Goal: Ask a question

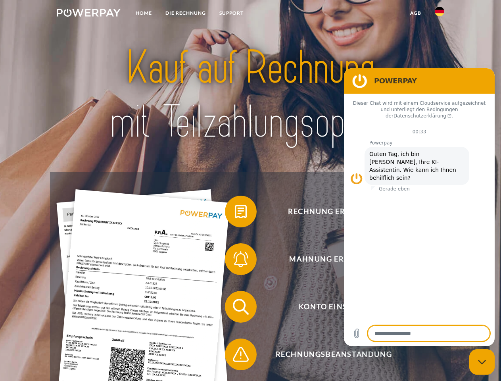
click at [88, 14] on img at bounding box center [89, 13] width 64 height 8
click at [439, 14] on img at bounding box center [440, 12] width 10 height 10
click at [415, 13] on link "agb" at bounding box center [415, 13] width 25 height 14
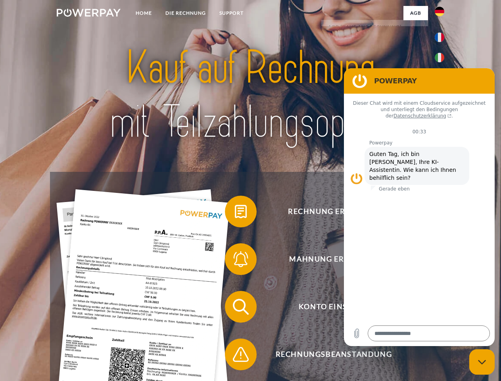
click at [235, 213] on span at bounding box center [229, 212] width 40 height 40
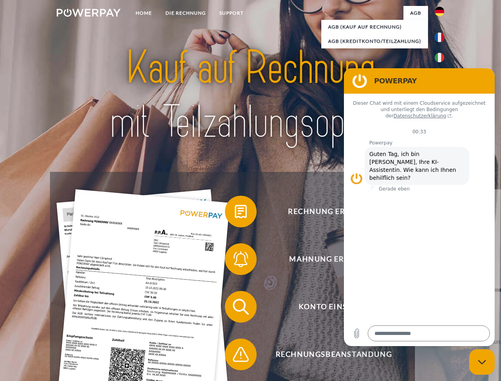
click at [235, 260] on span at bounding box center [229, 259] width 40 height 40
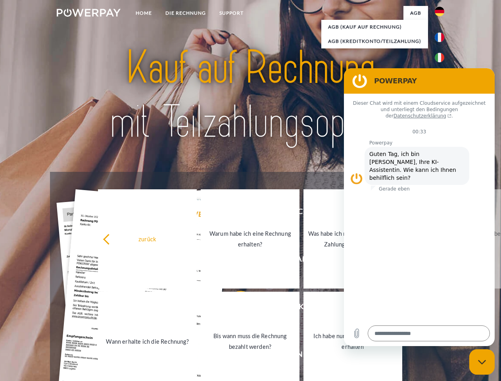
click at [235, 308] on link "Bis wann muss die Rechnung bezahlt werden?" at bounding box center [250, 340] width 99 height 99
click at [235, 356] on span at bounding box center [229, 354] width 40 height 40
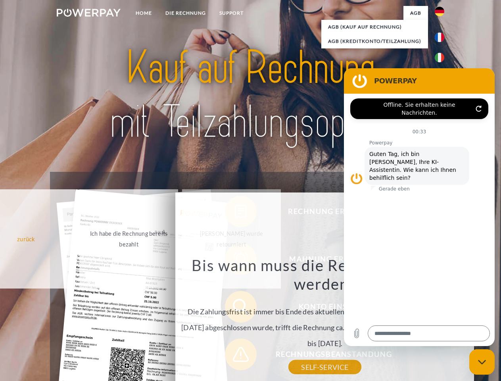
click at [482, 362] on icon "Messaging-Fenster schließen" at bounding box center [482, 361] width 8 height 5
type textarea "*"
